Goal: Task Accomplishment & Management: Use online tool/utility

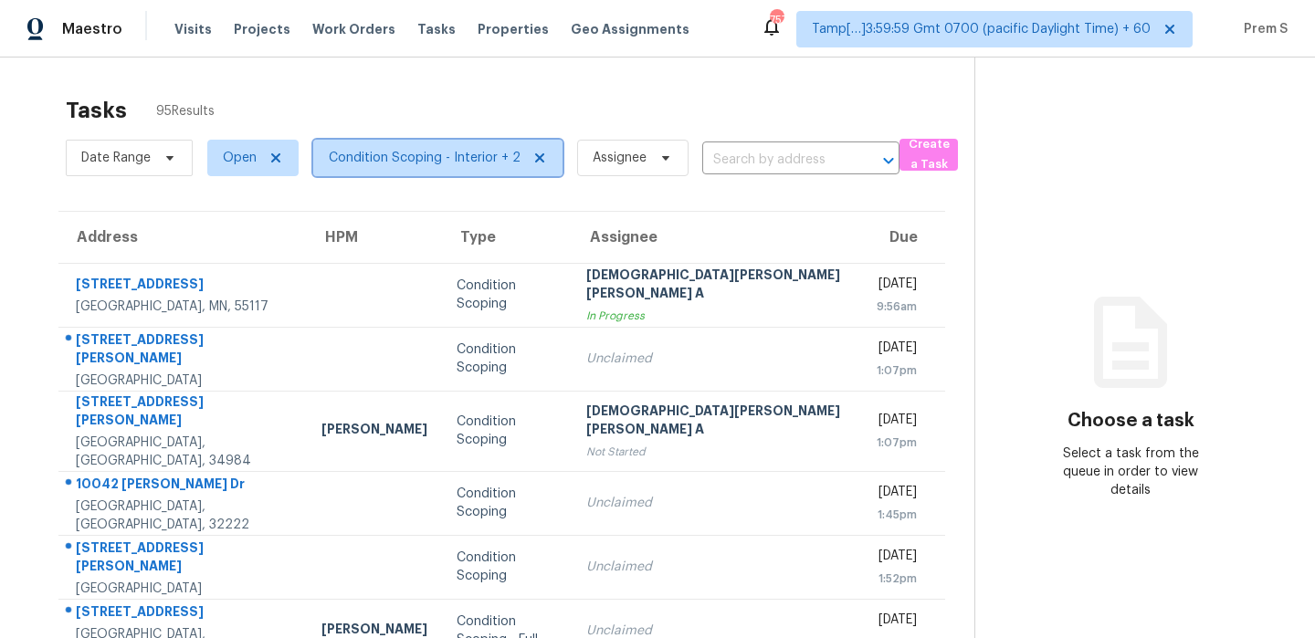
click at [469, 153] on span "Condition Scoping - Interior + 2" at bounding box center [425, 158] width 192 height 18
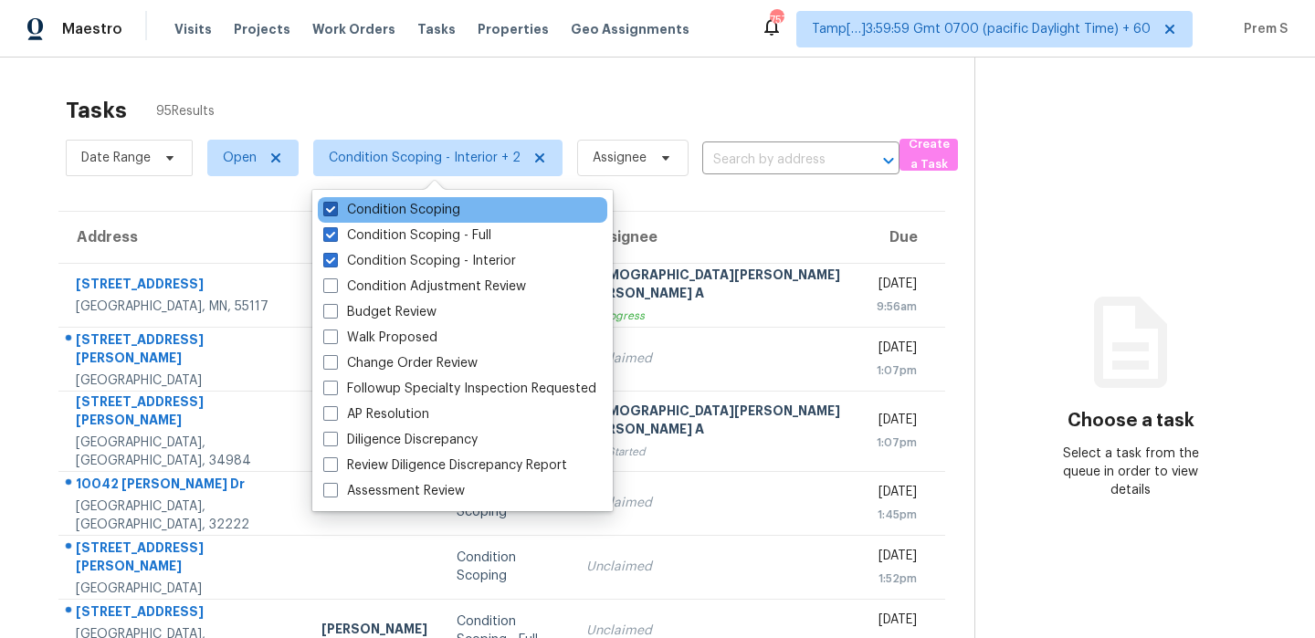
click at [433, 210] on label "Condition Scoping" at bounding box center [391, 210] width 137 height 18
click at [335, 210] on input "Condition Scoping" at bounding box center [329, 207] width 12 height 12
checkbox input "false"
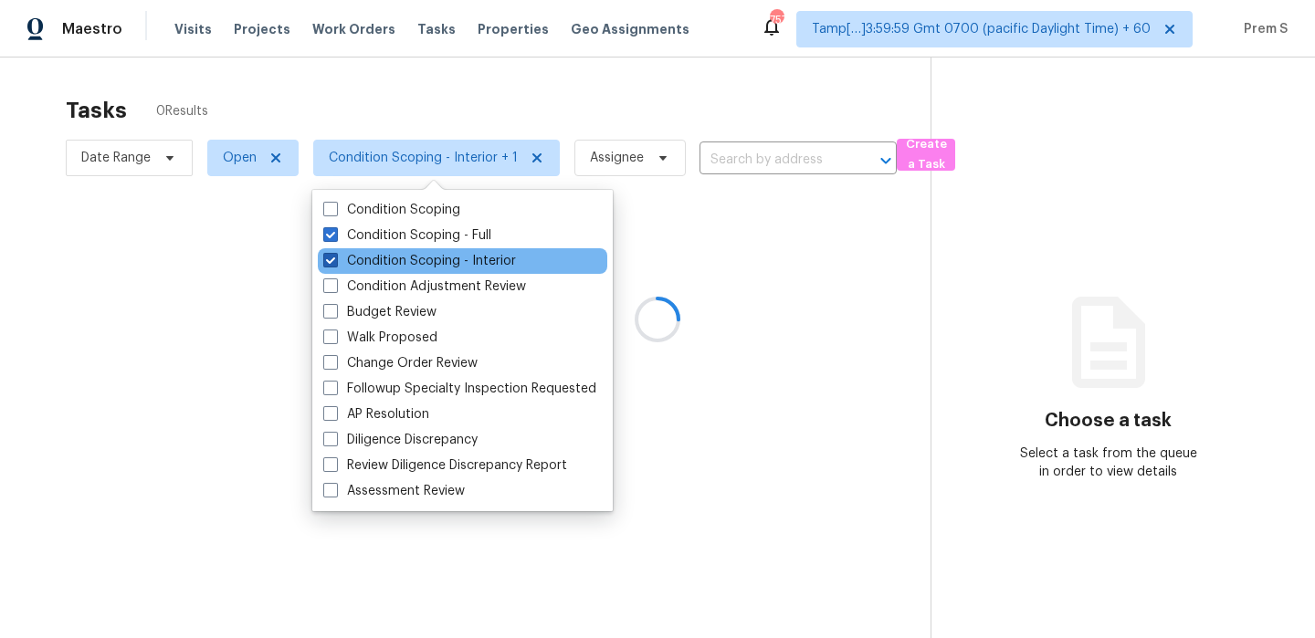
click at [426, 261] on label "Condition Scoping - Interior" at bounding box center [419, 261] width 193 height 18
click at [335, 261] on input "Condition Scoping - Interior" at bounding box center [329, 258] width 12 height 12
checkbox input "false"
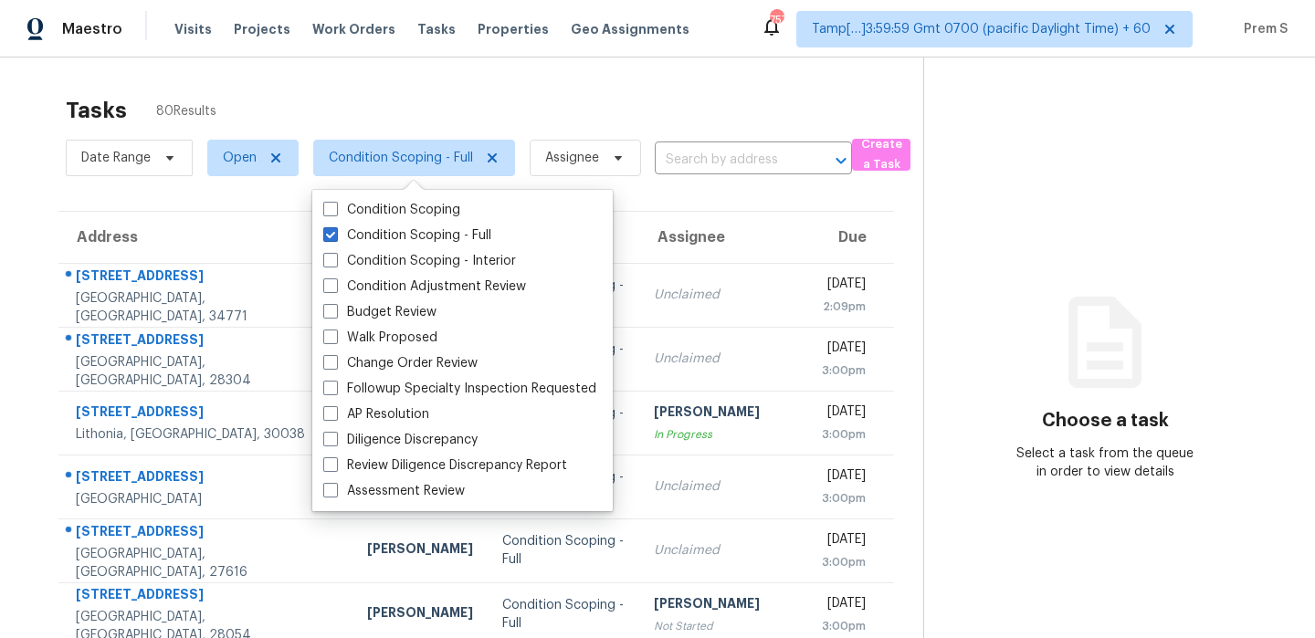
click at [453, 71] on div "Tasks 80 Results Date Range Open Condition Scoping - Full Assignee ​ Create a T…" at bounding box center [657, 505] width 1315 height 894
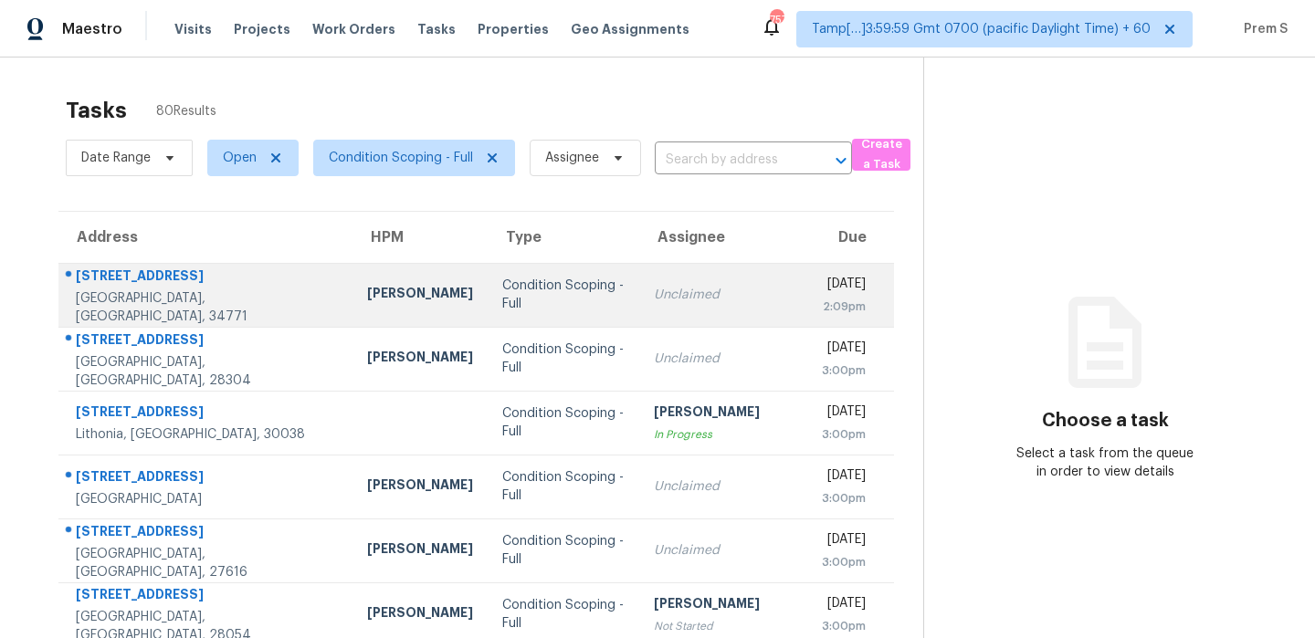
click at [561, 301] on td "Condition Scoping - Full" at bounding box center [564, 295] width 152 height 64
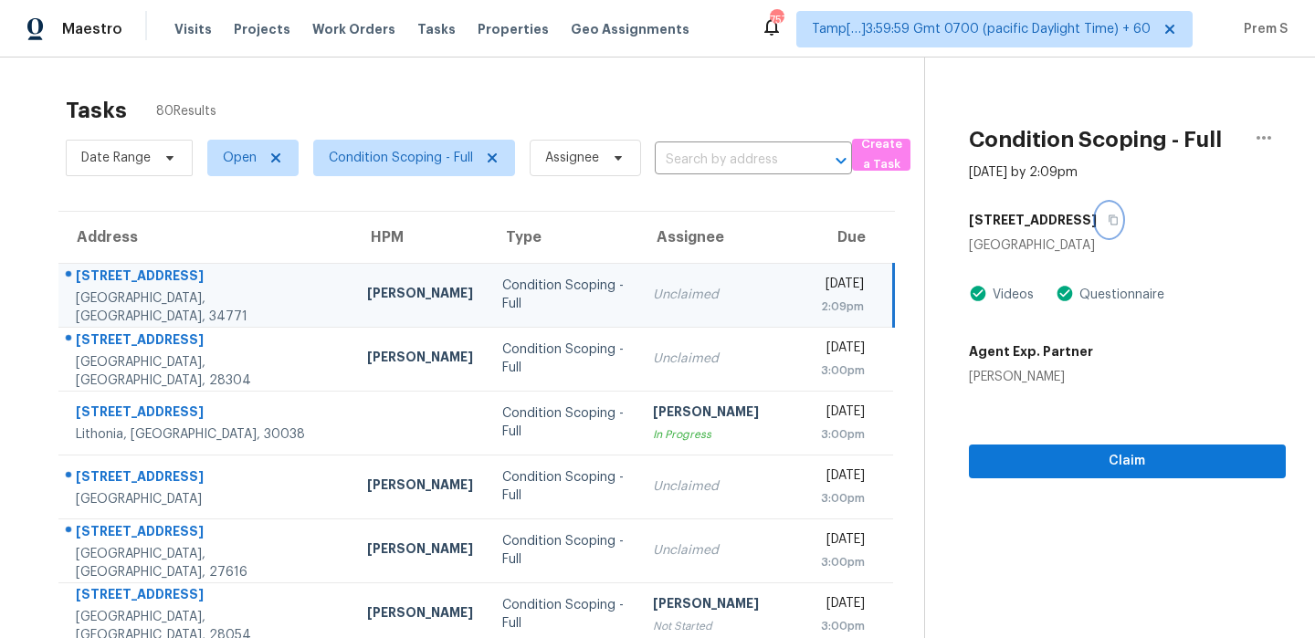
click at [1108, 219] on icon "button" at bounding box center [1113, 220] width 11 height 11
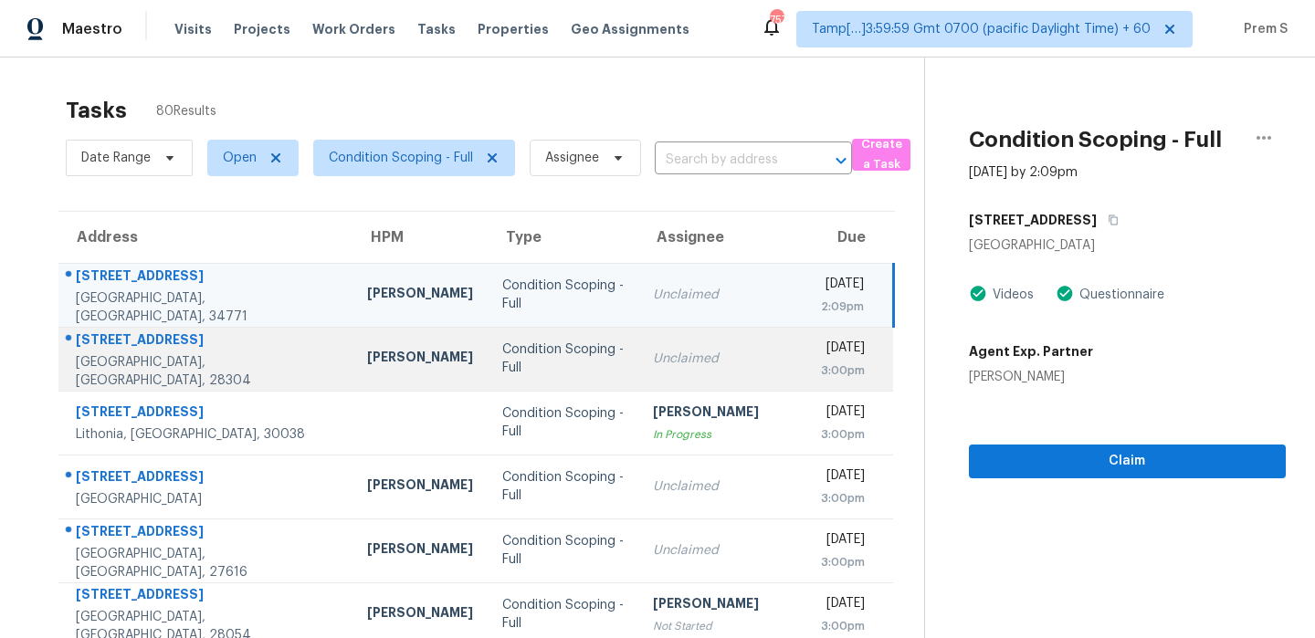
click at [821, 359] on div "[DATE]" at bounding box center [843, 350] width 45 height 23
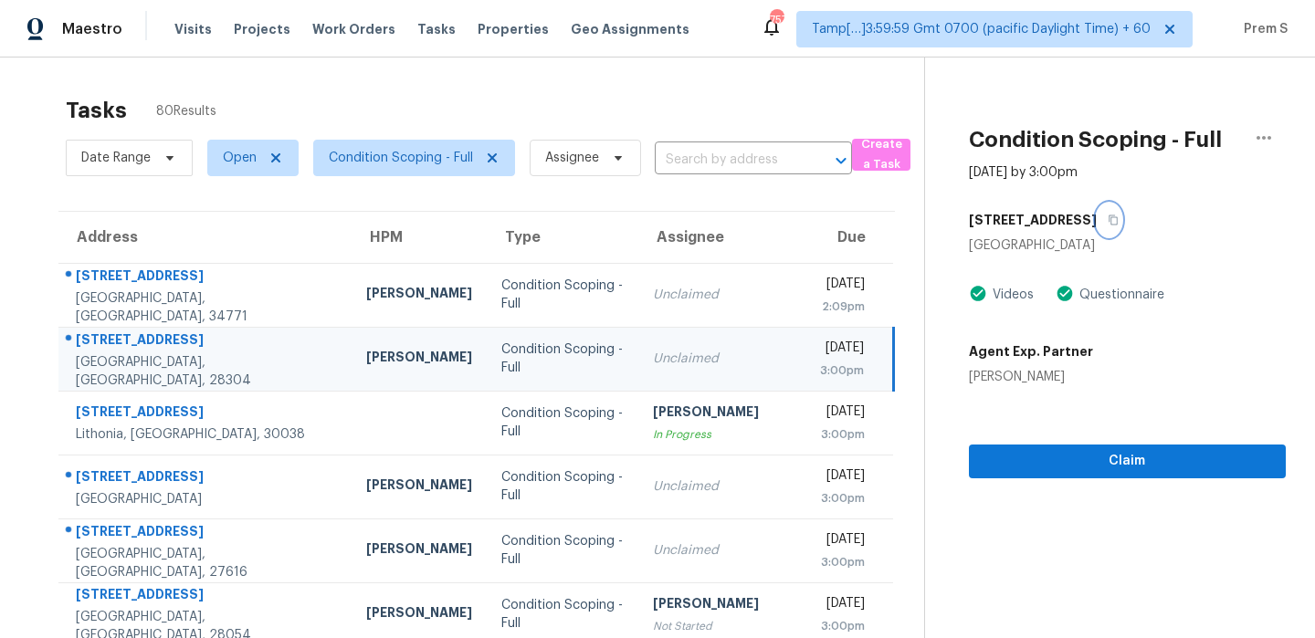
click at [1108, 225] on icon "button" at bounding box center [1113, 220] width 11 height 11
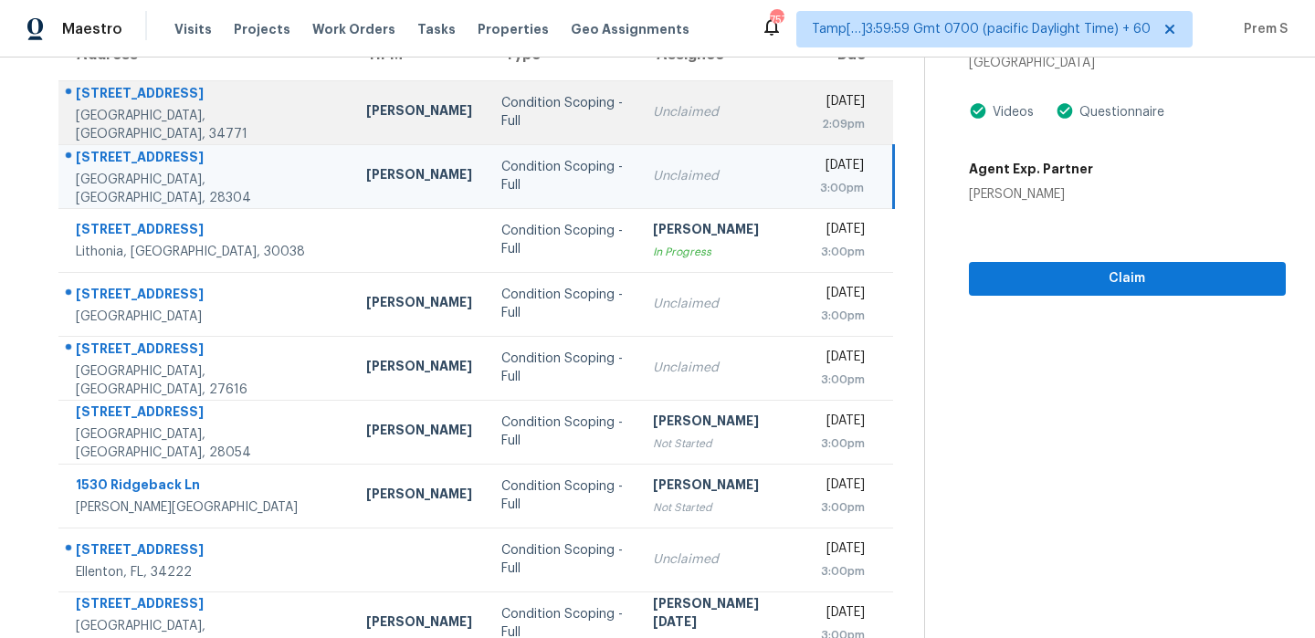
scroll to position [213, 0]
